Goal: Information Seeking & Learning: Find specific page/section

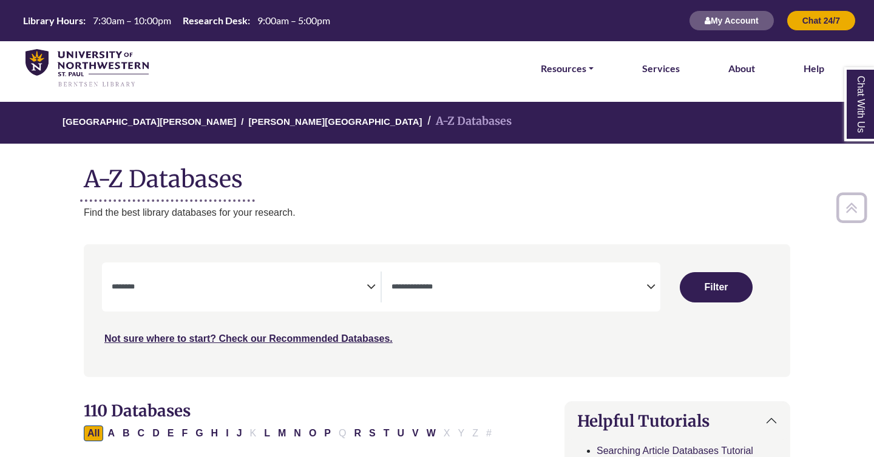
select select "Database Subject Filter"
select select "Database Types Filter"
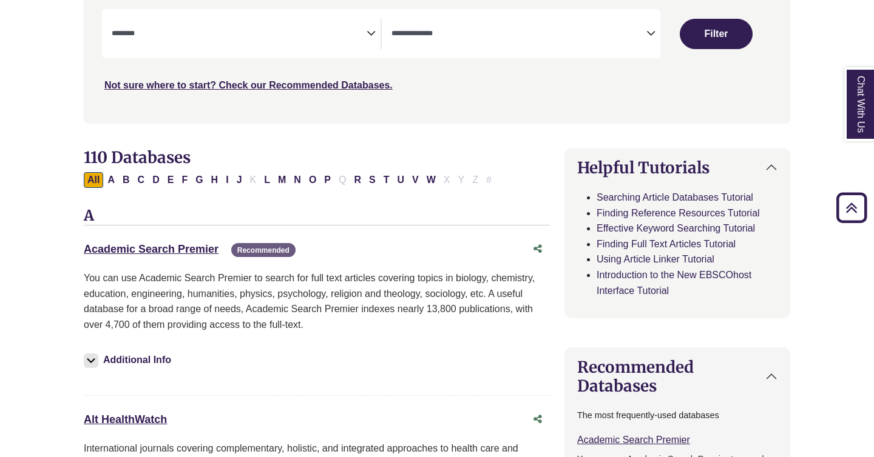
scroll to position [265, 0]
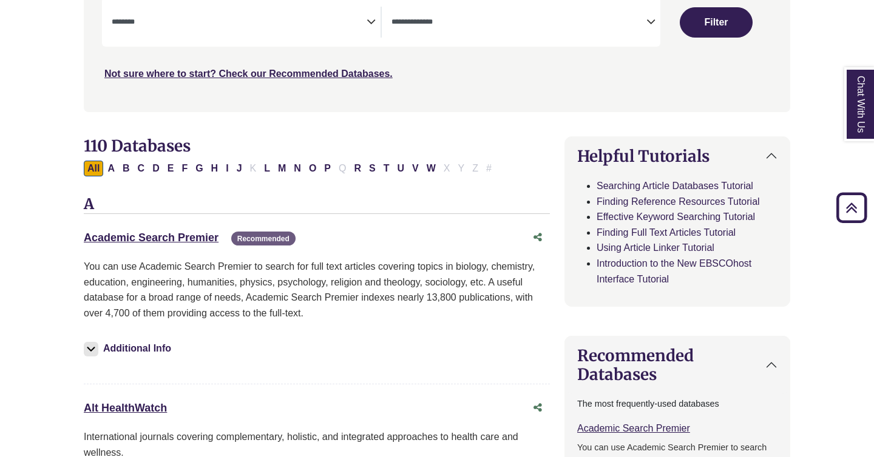
click at [367, 29] on icon "Search filters" at bounding box center [370, 20] width 9 height 18
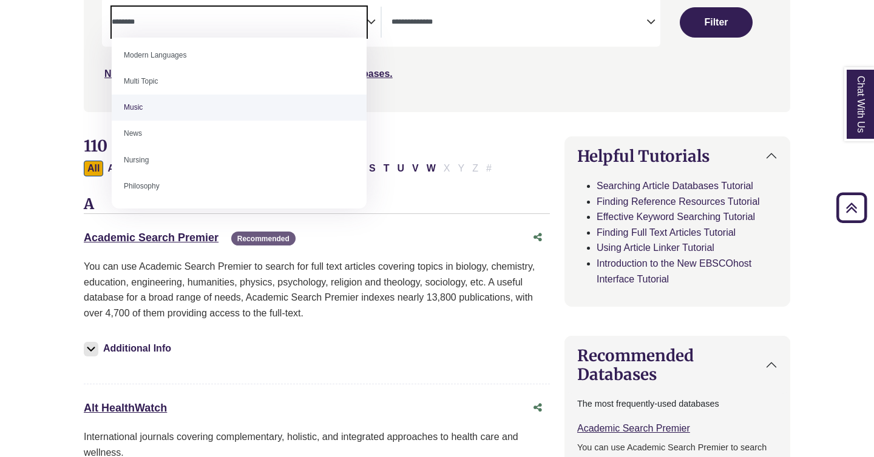
scroll to position [925, 0]
select select "*****"
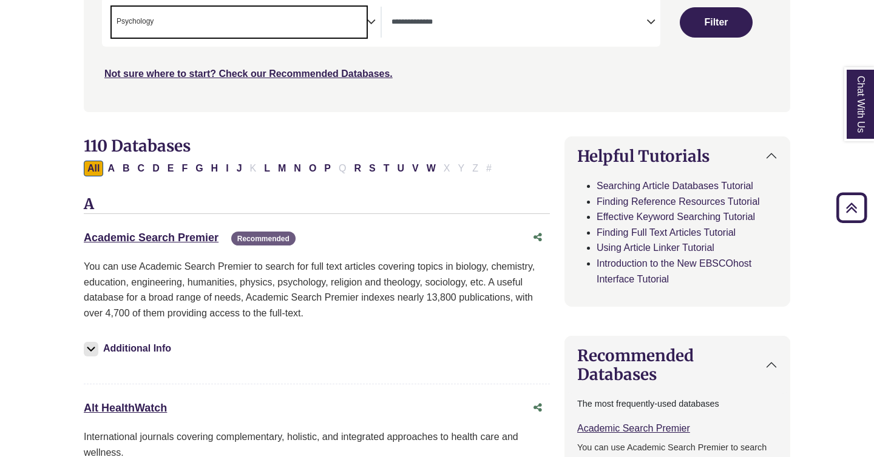
scroll to position [437, 0]
click at [726, 27] on button "Filter" at bounding box center [715, 22] width 73 height 30
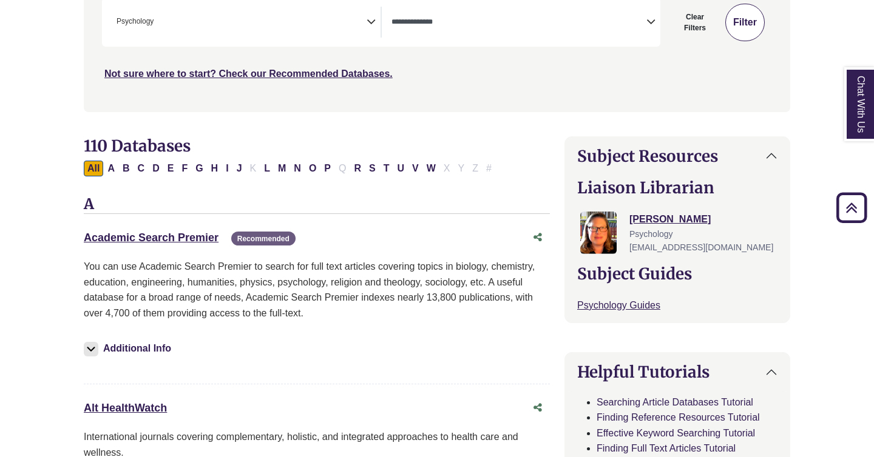
select select "Database Types Filter"
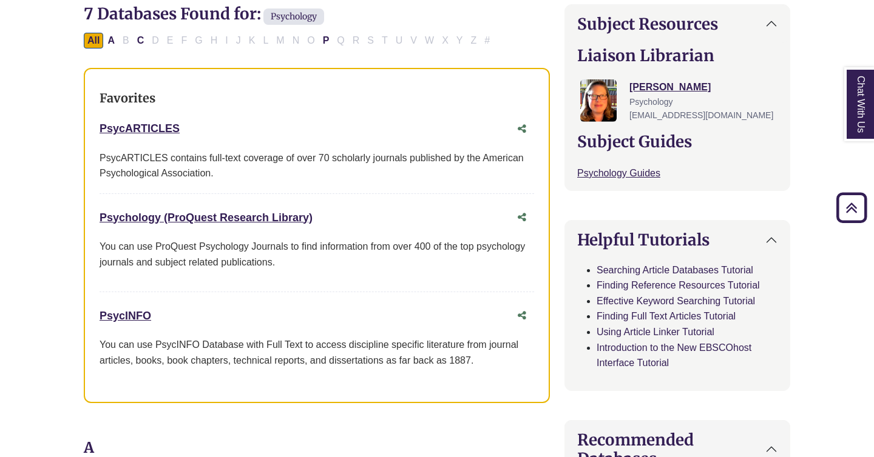
scroll to position [402, 0]
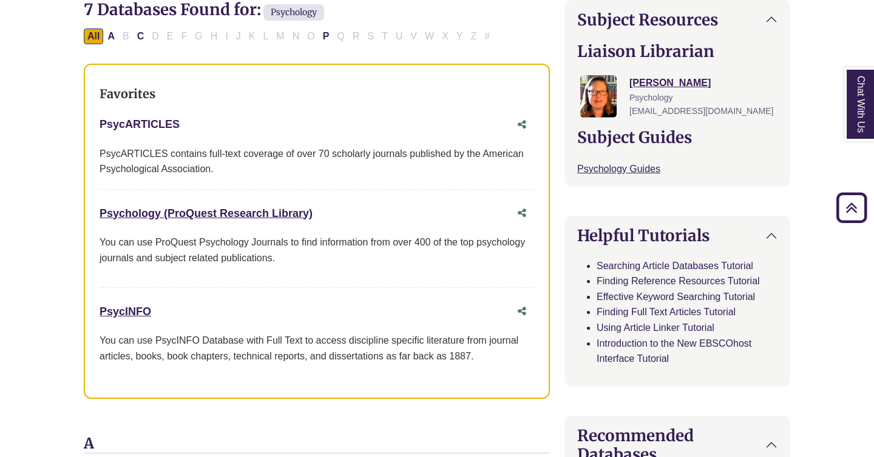
click at [156, 122] on link "PsycARTICLES This link opens in a new window" at bounding box center [139, 124] width 80 height 12
